Goal: Task Accomplishment & Management: Manage account settings

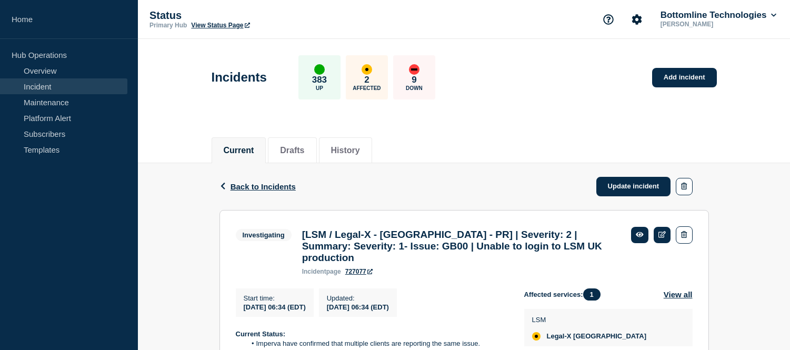
click at [87, 84] on link "Incident" at bounding box center [63, 86] width 127 height 16
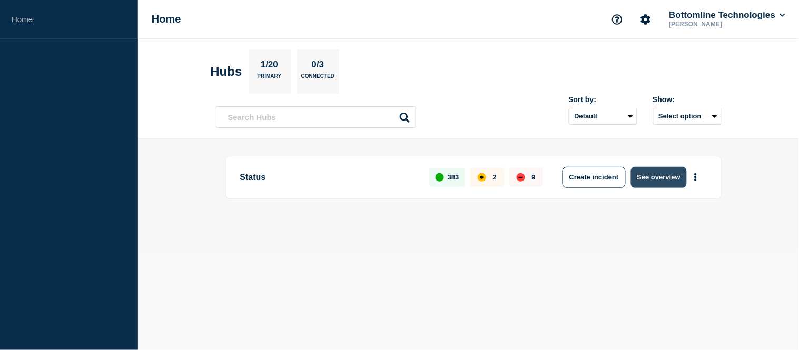
click at [639, 176] on button "See overview" at bounding box center [659, 177] width 56 height 21
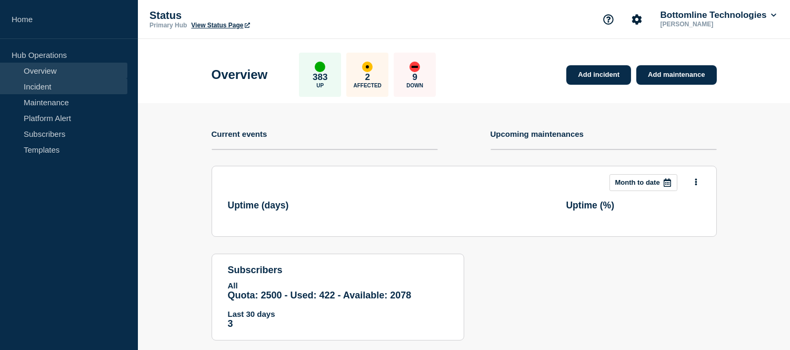
click at [46, 87] on link "Incident" at bounding box center [63, 86] width 127 height 16
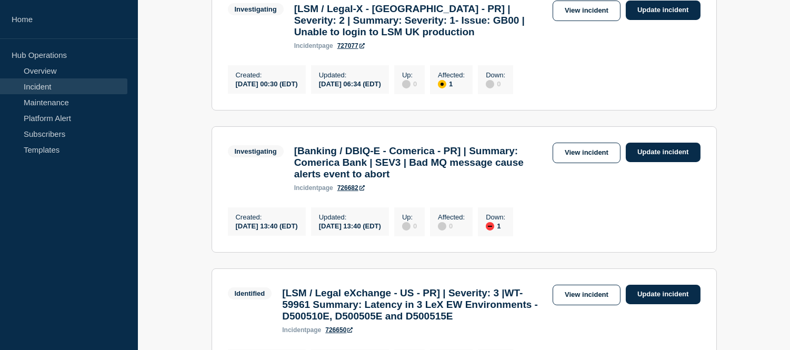
scroll to position [292, 0]
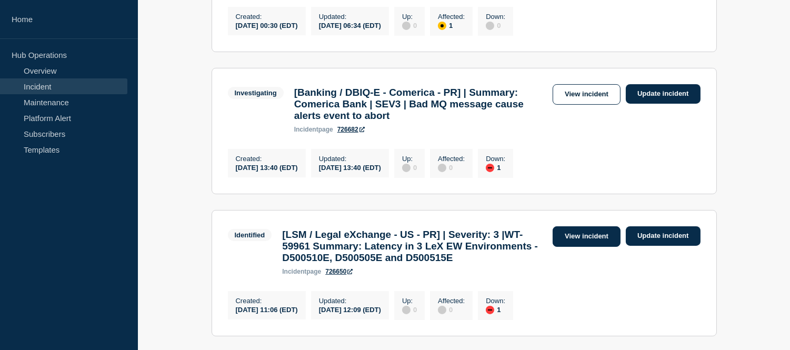
click at [577, 247] on link "View incident" at bounding box center [587, 236] width 68 height 21
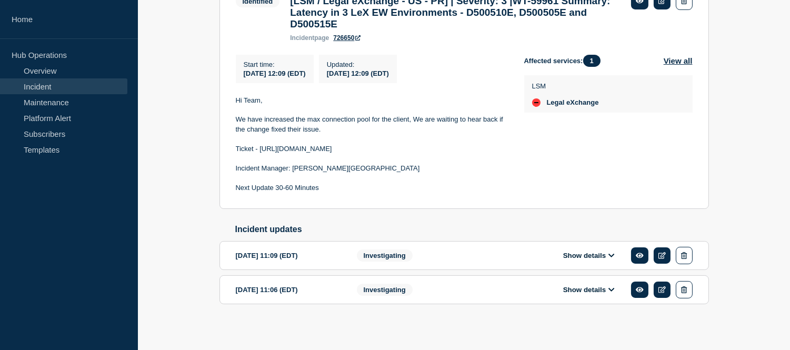
scroll to position [175, 0]
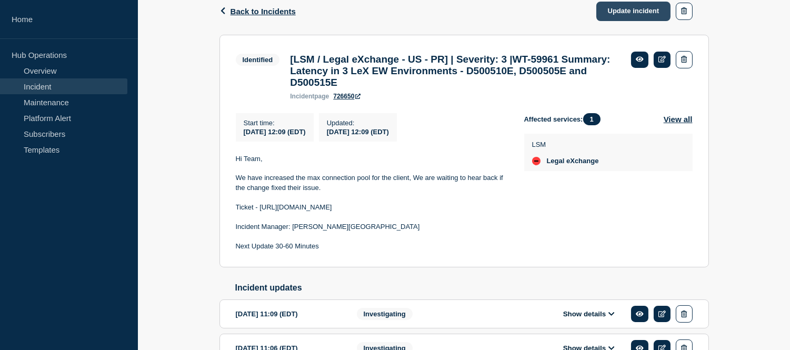
click at [606, 12] on link "Update incident" at bounding box center [634, 11] width 75 height 19
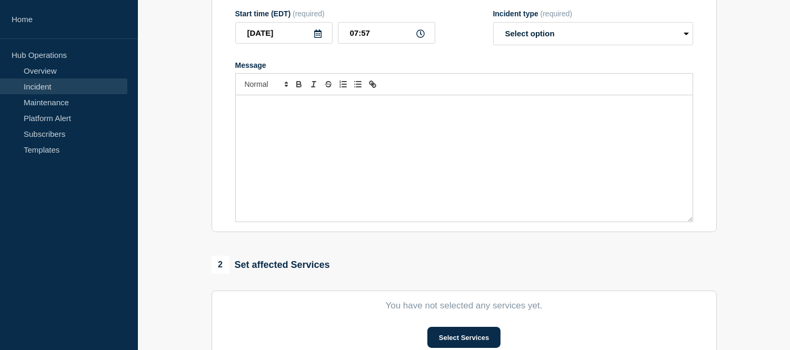
type input "[LSM / Legal eXchange - US - PR] | Severity: 3 |WT-59961 Summary: Latency in 3 …"
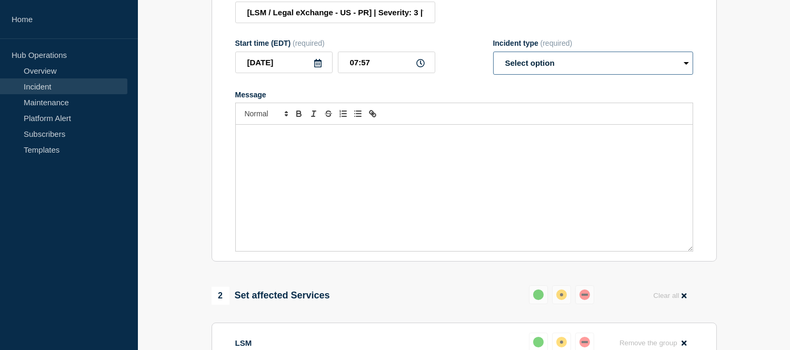
click at [564, 75] on select "Select option Investigating Identified Monitoring Resolved" at bounding box center [593, 63] width 200 height 23
select select "resolved"
click at [493, 75] on select "Select option Investigating Identified Monitoring Resolved" at bounding box center [593, 63] width 200 height 23
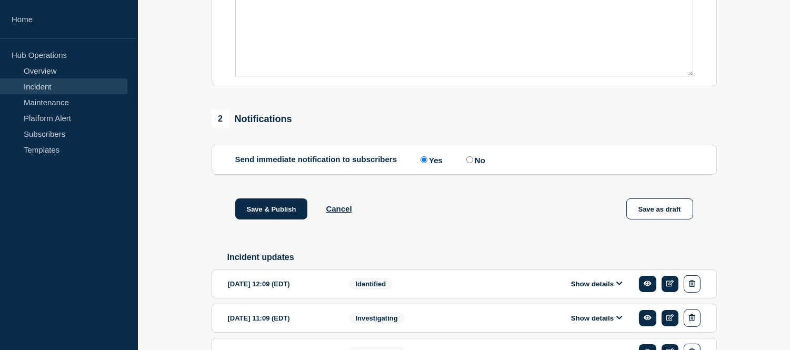
scroll to position [446, 0]
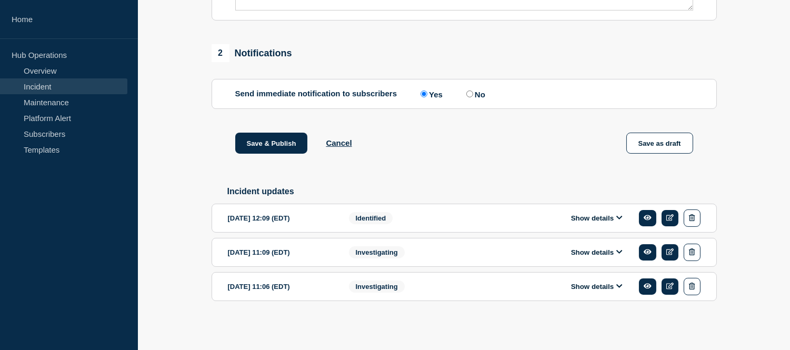
click at [575, 216] on button "Show details" at bounding box center [597, 218] width 58 height 9
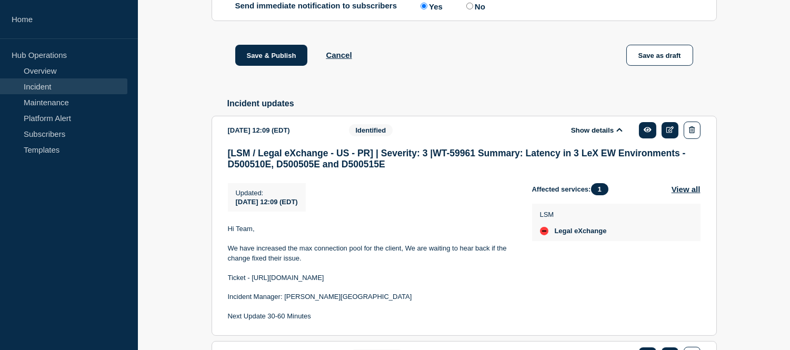
scroll to position [564, 0]
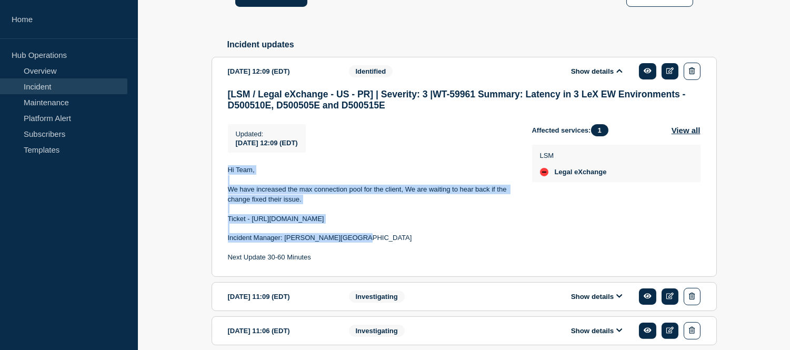
drag, startPoint x: 362, startPoint y: 266, endPoint x: 223, endPoint y: 200, distance: 154.3
click at [222, 202] on section "[DATE] 12:09 (EDT) Show details Identified [LSM / Legal eXchange - US - PR] | S…" at bounding box center [465, 167] width 506 height 220
copy div "Hi Team, We have increased the max connection pool for the client, We are waiti…"
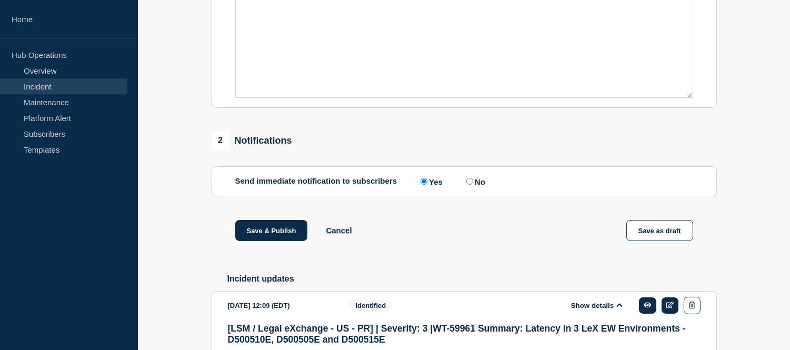
scroll to position [95, 0]
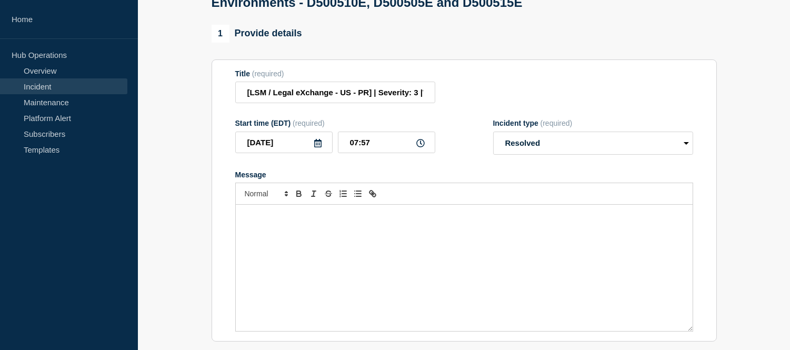
click at [280, 221] on p "Message" at bounding box center [464, 215] width 441 height 9
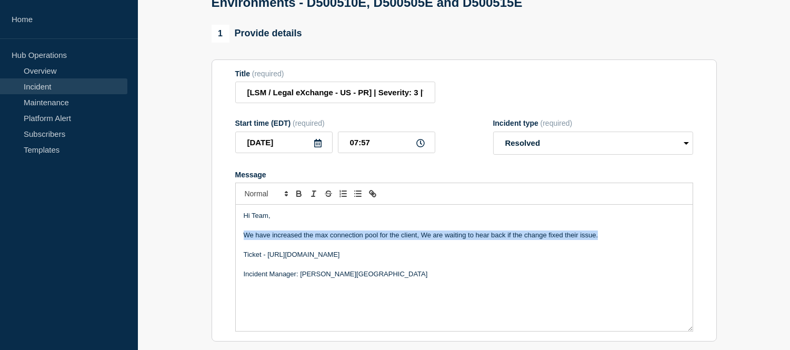
drag, startPoint x: 601, startPoint y: 262, endPoint x: 238, endPoint y: 263, distance: 363.4
click at [237, 264] on div "Hi Team, We have increased the max connection pool for the client, We are waiti…" at bounding box center [464, 268] width 457 height 126
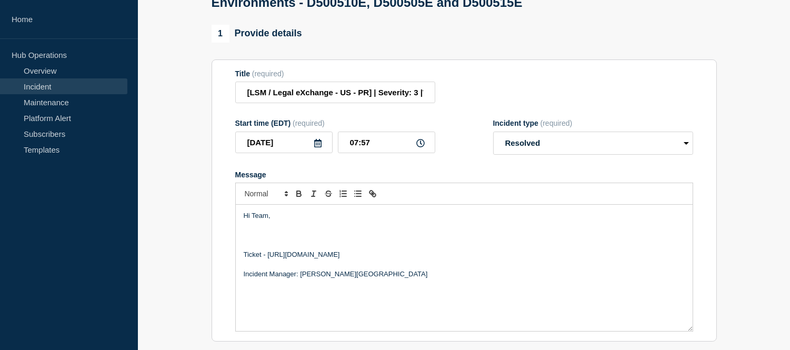
paste div "Message"
click at [244, 240] on p "have not heard from the customer at all. I think we can close the ticket" at bounding box center [464, 235] width 441 height 9
click at [301, 240] on p "We have not heard from the customer at all. I think we can close the ticket" at bounding box center [464, 235] width 441 height 9
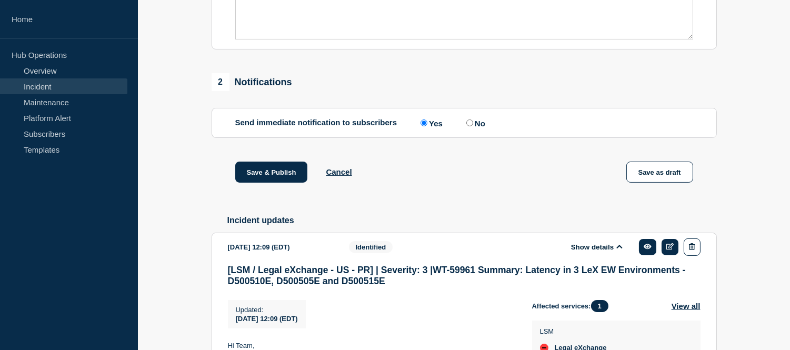
scroll to position [154, 0]
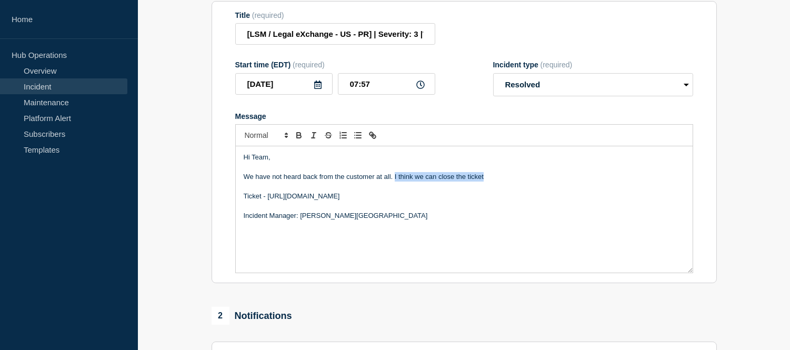
drag, startPoint x: 487, startPoint y: 207, endPoint x: 395, endPoint y: 207, distance: 91.6
click at [395, 182] on p "We have not heard back from the customer at all. I think we can close the ticket" at bounding box center [464, 176] width 441 height 9
drag, startPoint x: 511, startPoint y: 202, endPoint x: 241, endPoint y: 203, distance: 270.2
click at [241, 203] on div "Hi Team, We have not heard back from the customer at all. Hence we are closing …" at bounding box center [464, 209] width 457 height 126
copy p "We have not heard back from the customer at all. Hence we are closing this inci…"
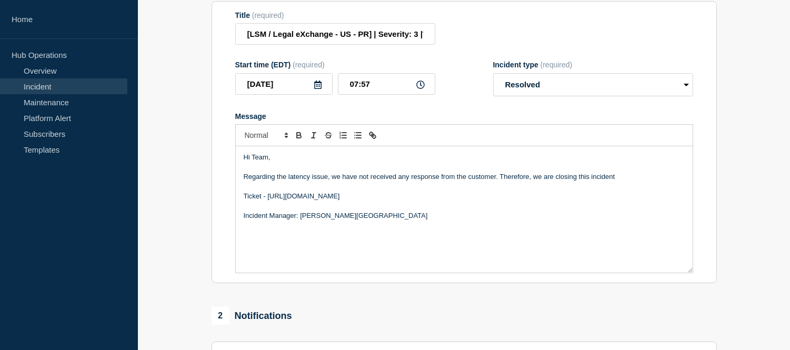
click at [439, 182] on p "Regarding the latency issue, we have not received any response from the custome…" at bounding box center [464, 176] width 441 height 9
click at [396, 182] on p "Regarding the latency issue, we have not received any response from the custome…" at bounding box center [464, 176] width 441 height 9
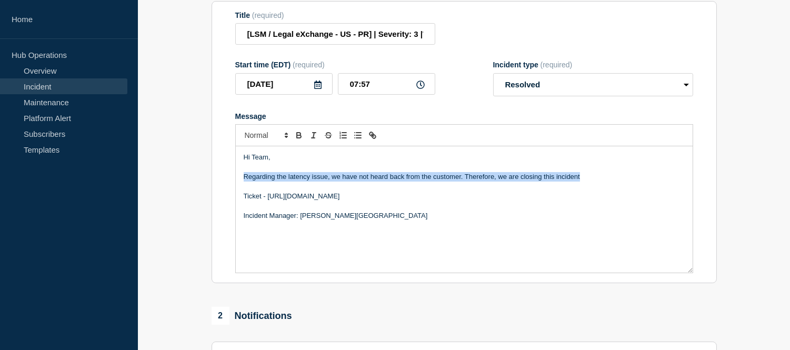
drag, startPoint x: 597, startPoint y: 204, endPoint x: 243, endPoint y: 200, distance: 354.5
click at [243, 200] on div "Hi Team, Regarding the latency issue, we have not heard back from the customer.…" at bounding box center [464, 209] width 457 height 126
copy p "Regarding the latency issue, we have not heard back from the customer. Therefor…"
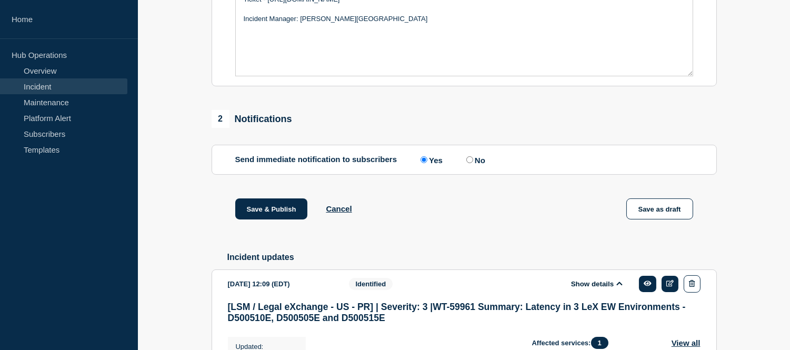
scroll to position [468, 0]
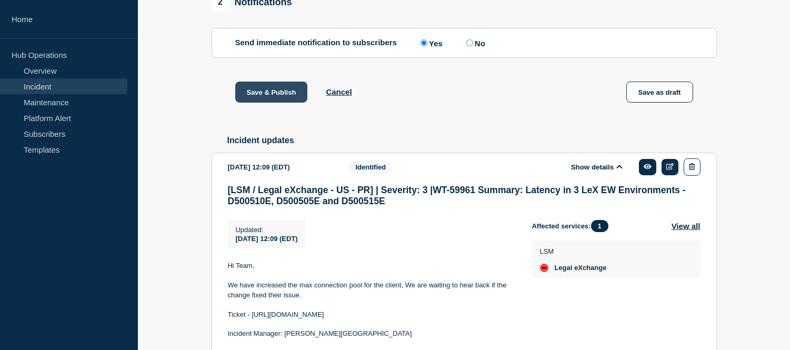
click at [256, 103] on button "Save & Publish" at bounding box center [271, 92] width 73 height 21
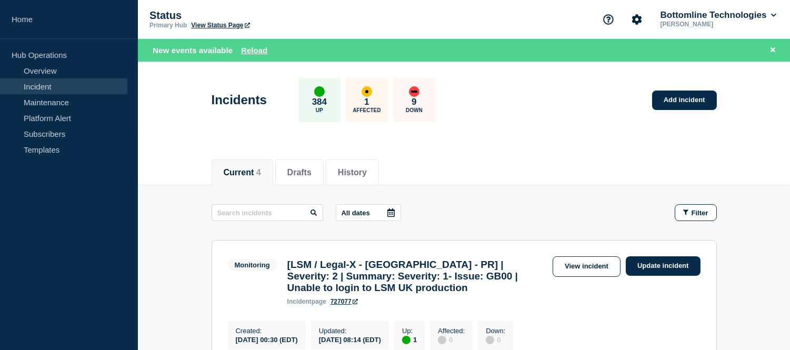
click at [103, 82] on link "Incident" at bounding box center [63, 86] width 127 height 16
click at [101, 82] on link "Incident" at bounding box center [63, 86] width 127 height 16
click at [241, 50] on button "Reload" at bounding box center [254, 50] width 26 height 9
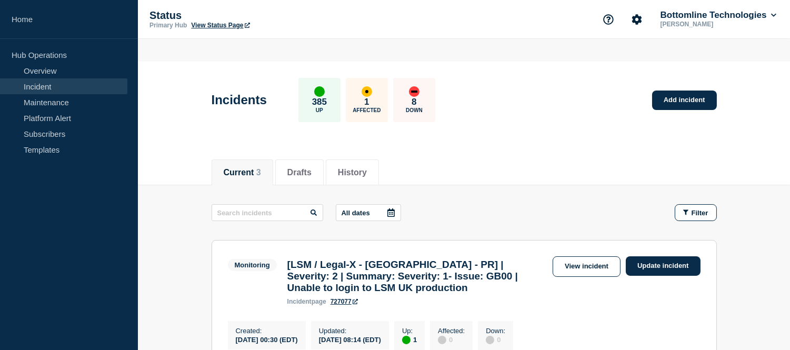
click at [246, 49] on button "Reload" at bounding box center [254, 45] width 26 height 9
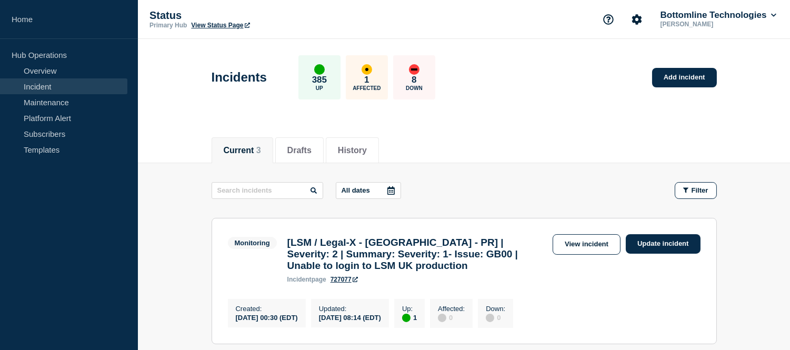
scroll to position [117, 0]
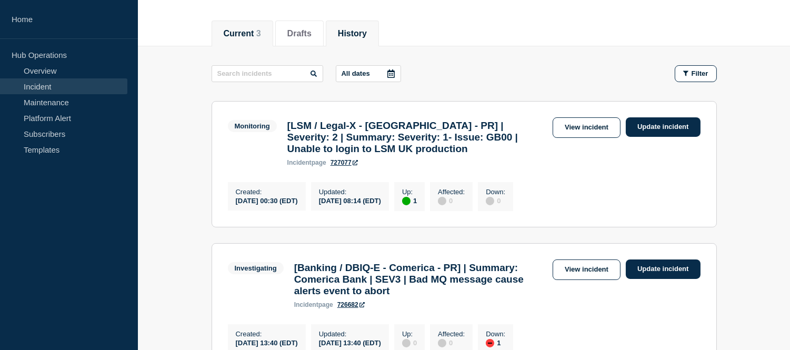
click at [362, 36] on button "History" at bounding box center [352, 33] width 29 height 9
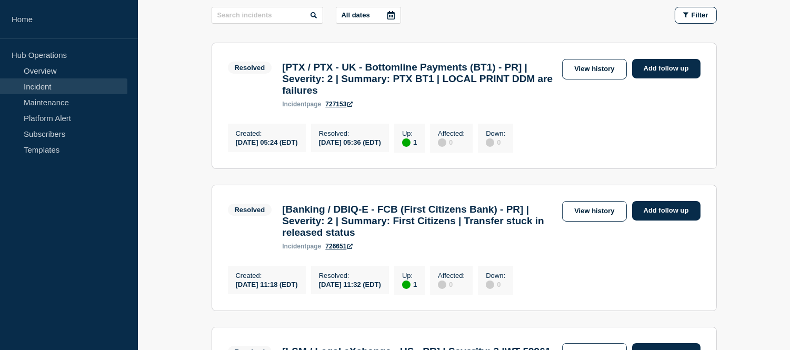
scroll to position [351, 0]
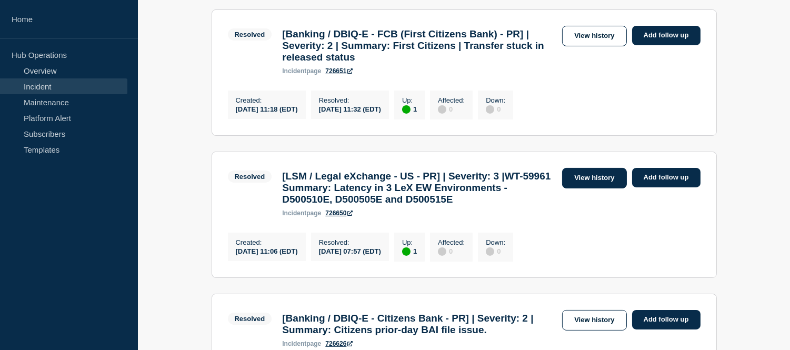
click at [571, 189] on link "View history" at bounding box center [594, 178] width 64 height 21
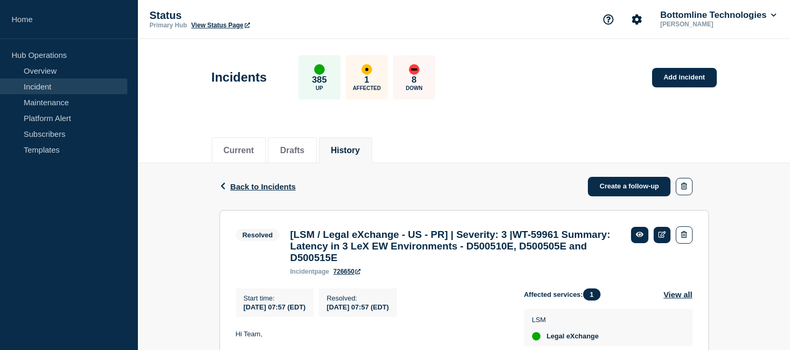
scroll to position [175, 0]
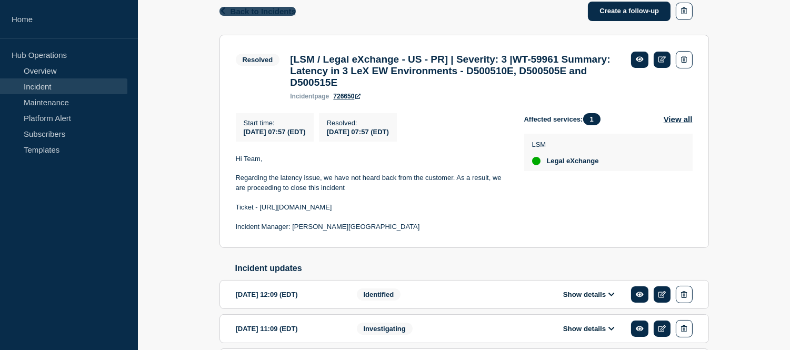
click at [246, 13] on span "Back to Incidents" at bounding box center [263, 11] width 65 height 9
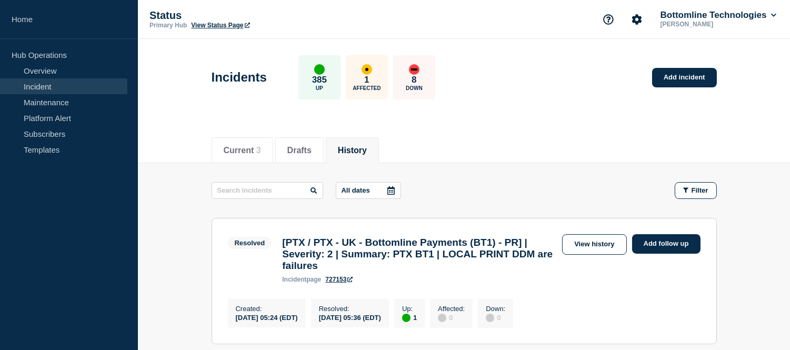
click at [90, 82] on link "Incident" at bounding box center [63, 86] width 127 height 16
click at [85, 86] on link "Incident" at bounding box center [63, 86] width 127 height 16
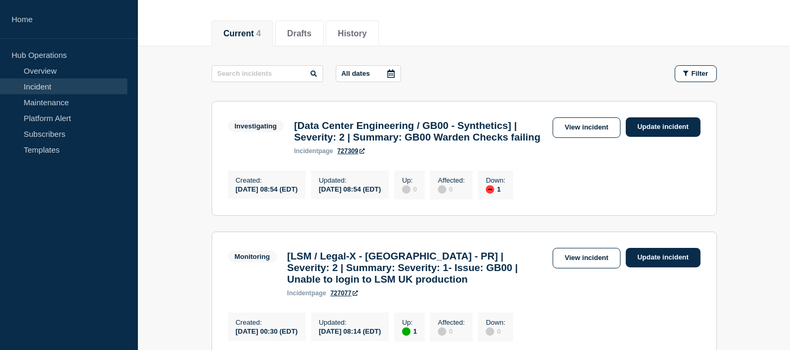
scroll to position [175, 0]
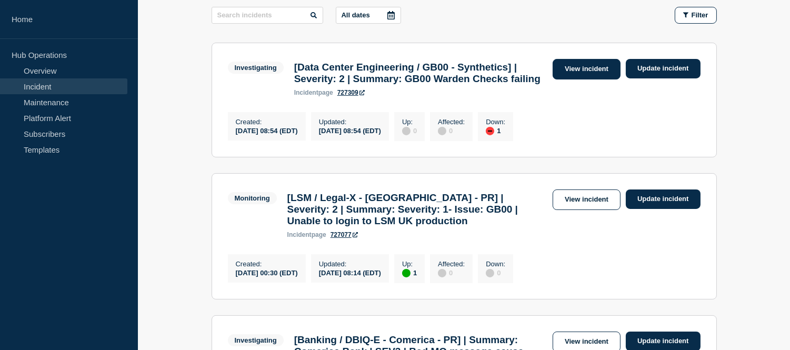
click at [574, 66] on link "View incident" at bounding box center [587, 69] width 68 height 21
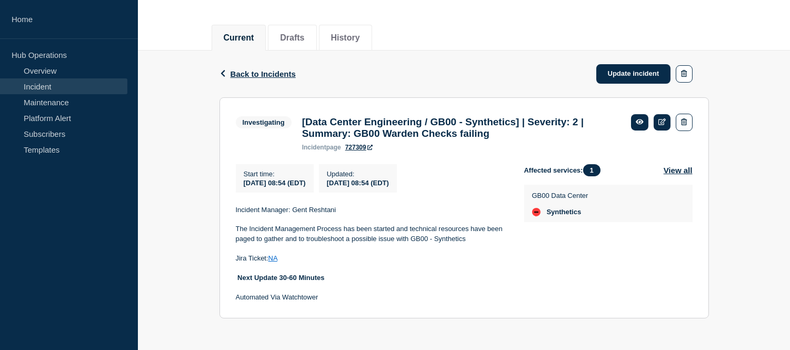
scroll to position [118, 0]
